Goal: Information Seeking & Learning: Learn about a topic

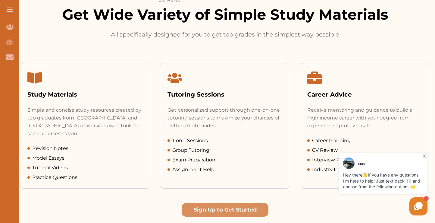
scroll to position [235, 0]
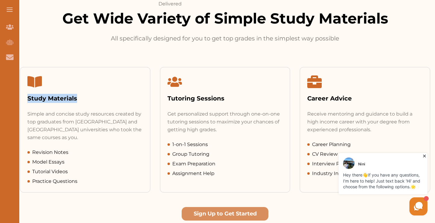
drag, startPoint x: 79, startPoint y: 100, endPoint x: 26, endPoint y: 98, distance: 53.3
click at [26, 98] on div "Study Materials" at bounding box center [85, 88] width 130 height 43
copy div "Study Materials"
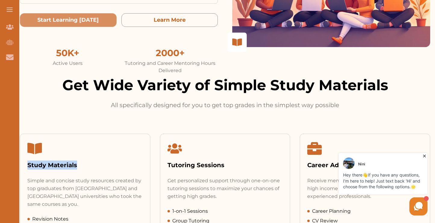
scroll to position [169, 0]
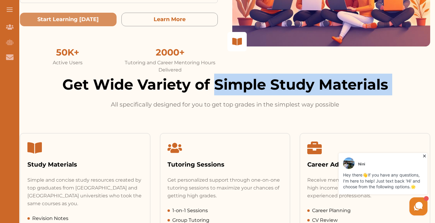
drag, startPoint x: 216, startPoint y: 84, endPoint x: 411, endPoint y: 96, distance: 195.2
click at [411, 97] on div "Get Wide Variety of Simple Study Materials All specifically designed for you to…" at bounding box center [225, 90] width 410 height 35
copy h2 "Simple Study Materials"
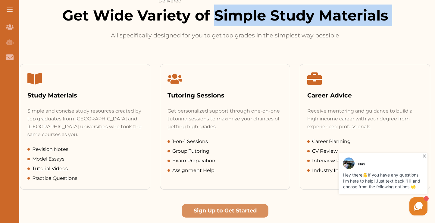
scroll to position [241, 0]
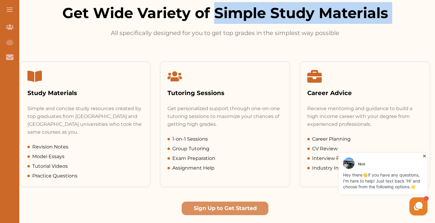
click at [271, 45] on div "Get Wide Variety of Simple Study Materials All specifically designed for you to…" at bounding box center [225, 108] width 420 height 213
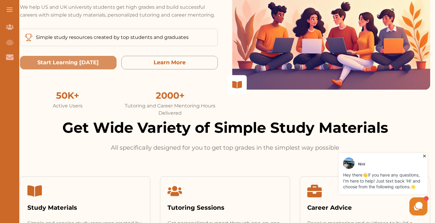
scroll to position [0, 0]
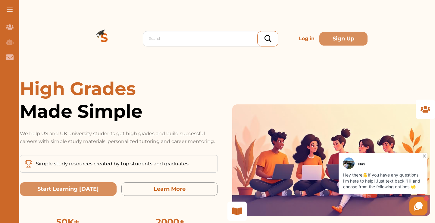
click at [9, 10] on button at bounding box center [9, 9] width 19 height 19
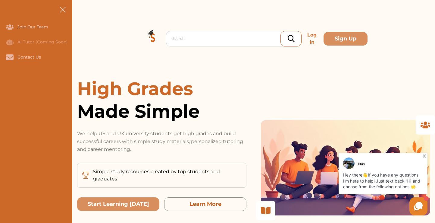
click at [66, 9] on button at bounding box center [62, 9] width 19 height 19
